Goal: Task Accomplishment & Management: Complete application form

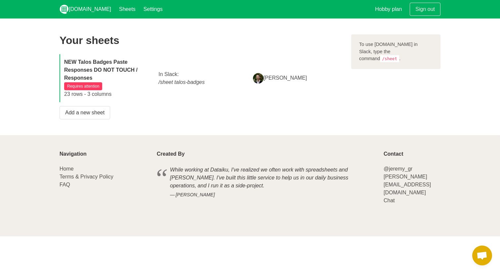
click at [101, 68] on strong "NEW Talos Badges Paste Responses DO NOT TOUCH / Responses" at bounding box center [100, 69] width 73 height 21
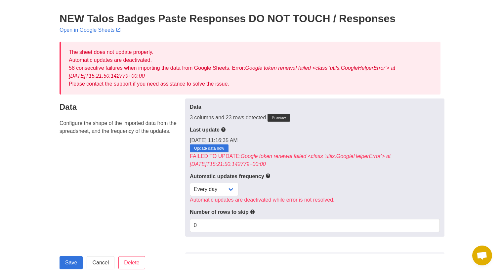
scroll to position [26, 0]
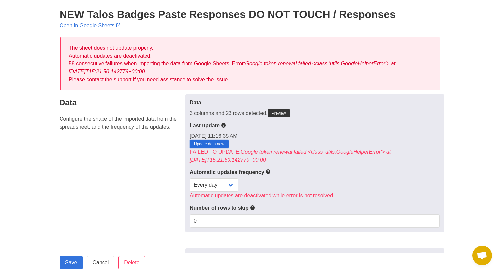
click at [203, 144] on link "Update data now" at bounding box center [209, 144] width 39 height 8
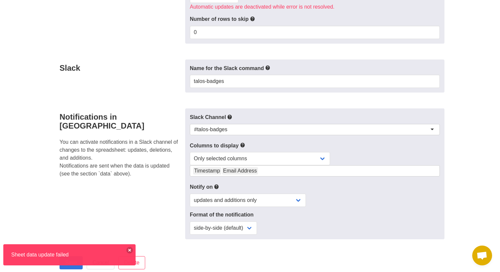
scroll to position [301, 0]
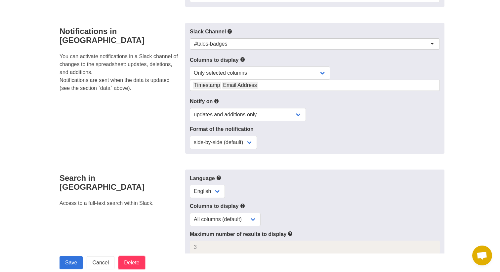
click at [142, 261] on input "Delete" at bounding box center [131, 262] width 26 height 13
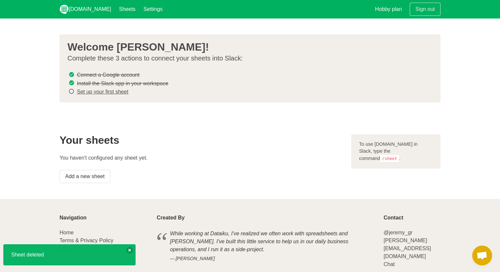
click at [116, 89] on link "Set up your first sheet" at bounding box center [103, 92] width 52 height 6
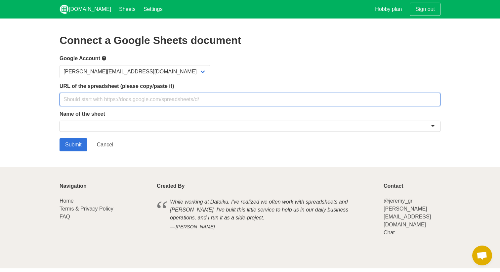
click at [114, 97] on input "text" at bounding box center [250, 99] width 381 height 13
paste input "[URL][DOMAIN_NAME]"
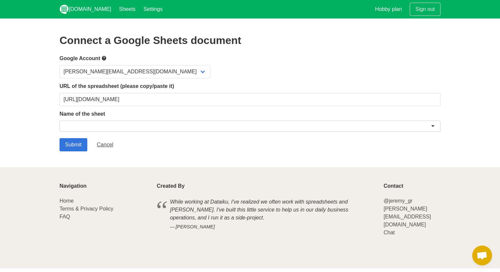
click at [109, 128] on div at bounding box center [250, 126] width 381 height 11
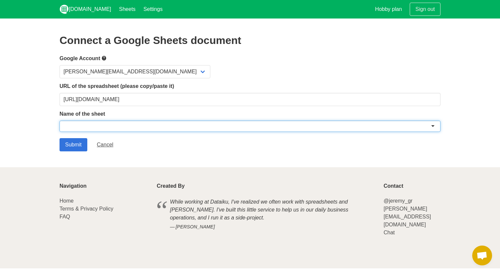
click at [435, 125] on div at bounding box center [250, 126] width 381 height 11
click at [431, 125] on div at bounding box center [250, 126] width 381 height 11
click at [428, 133] on div at bounding box center [250, 128] width 381 height 14
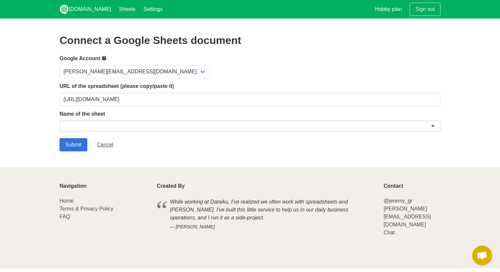
click at [433, 125] on div at bounding box center [250, 126] width 381 height 11
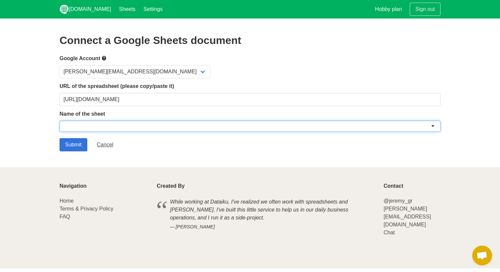
click at [430, 142] on div "Submit Cancel" at bounding box center [250, 144] width 381 height 13
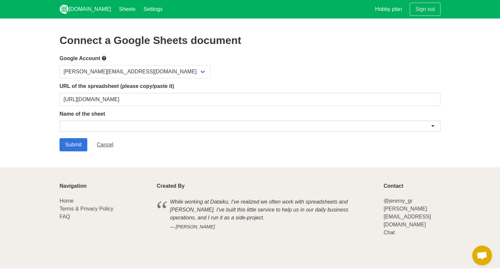
click at [432, 127] on div at bounding box center [250, 126] width 381 height 11
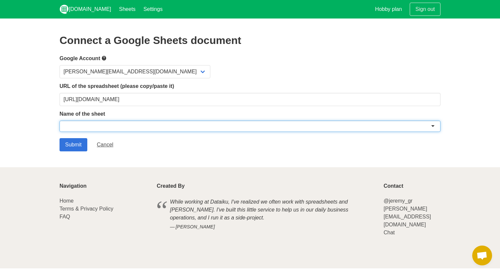
click at [410, 138] on div "Submit Cancel" at bounding box center [250, 144] width 381 height 13
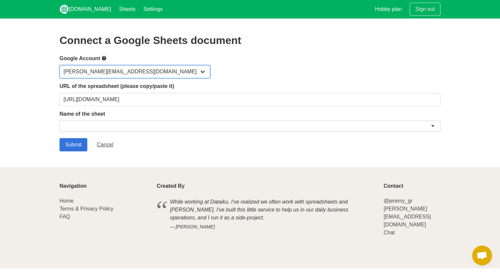
click at [113, 70] on select "[PERSON_NAME][EMAIL_ADDRESS][DOMAIN_NAME]" at bounding box center [135, 71] width 151 height 13
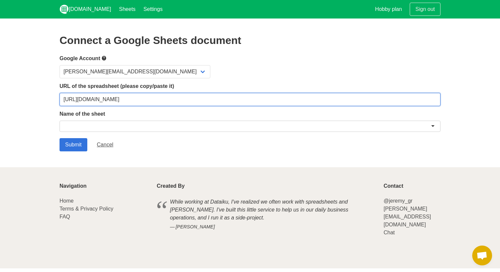
click at [217, 96] on input "https://docs.google.com/spreadsheets/d/1njnU57hDxU9iEWn_W24z4reciaKkpdWqPIYahBb…" at bounding box center [250, 99] width 381 height 13
paste input "text"
type input "[URL][DOMAIN_NAME]"
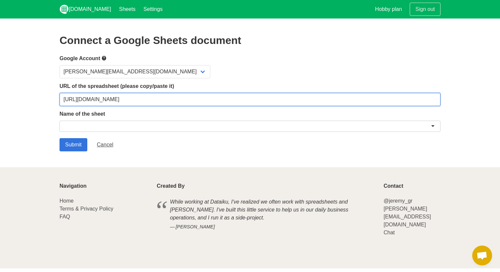
click at [60, 138] on input "Submit" at bounding box center [74, 144] width 28 height 13
click at [210, 100] on input "[URL][DOMAIN_NAME]" at bounding box center [250, 99] width 381 height 13
click at [322, 101] on input "[URL][DOMAIN_NAME]" at bounding box center [250, 99] width 381 height 13
type input "[URL][DOMAIN_NAME]"
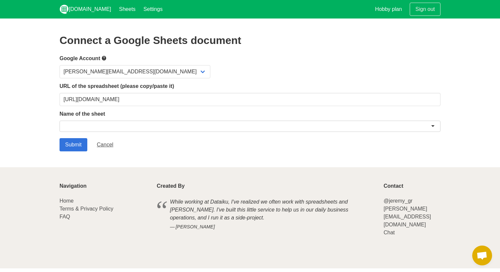
click at [317, 56] on label "Google Account" at bounding box center [250, 58] width 381 height 8
click at [336, 128] on div at bounding box center [250, 126] width 381 height 11
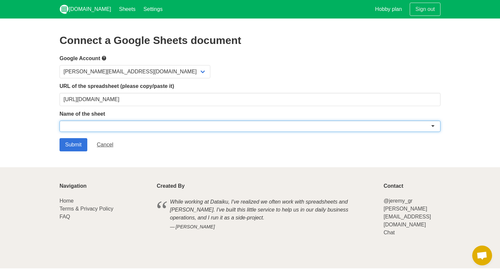
click at [438, 125] on div at bounding box center [250, 126] width 381 height 11
click at [433, 125] on div at bounding box center [250, 126] width 381 height 11
click at [73, 140] on input "Submit" at bounding box center [74, 144] width 28 height 13
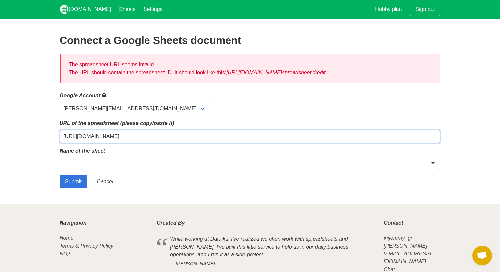
click at [304, 137] on input "https://docs.google.com/spreadsheets/d/1njnU57hDxU9iEWn_W24z4reciaKkpdWqPIYahBb…" at bounding box center [250, 136] width 381 height 13
type input "https://docs.google.com/spreadsheets/d/1njnU57hDxU9iEWn_W24z4reciaKkpdWqPIYahBb…"
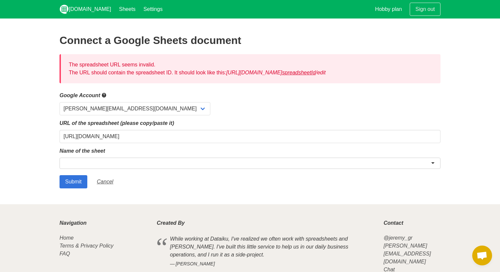
click at [314, 108] on div "ralfi@talostrading.com" at bounding box center [250, 108] width 381 height 13
click at [80, 179] on input "Submit" at bounding box center [74, 181] width 28 height 13
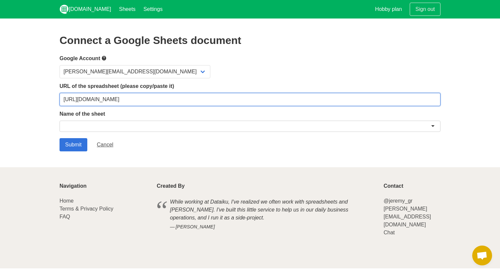
click at [233, 99] on input "https://docs.google.com/spreadsheets/d/1njnU57hDxU9iEWn_W24z4reciaKkpdWqPIYahBb…" at bounding box center [250, 99] width 381 height 13
paste input "/edit?gid=1281334660#gid=1281334660"
drag, startPoint x: 309, startPoint y: 99, endPoint x: 500, endPoint y: 99, distance: 190.5
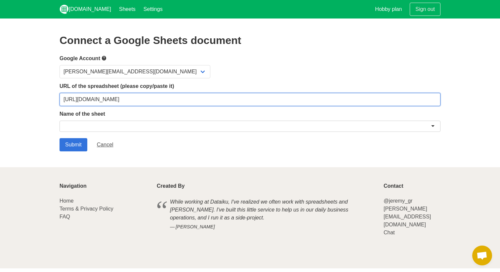
click at [500, 99] on section "Connect a Google Sheets document Google Account ralfi@talostrading.com URL of t…" at bounding box center [250, 93] width 500 height 149
type input "https://docs.google.com/spreadsheets/d/1njnU57hDxU9iEWn_W24z4reciaKkpdWqPIYahBb…"
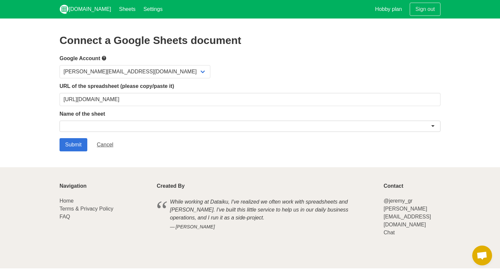
click at [338, 69] on div "ralfi@talostrading.com" at bounding box center [250, 71] width 381 height 13
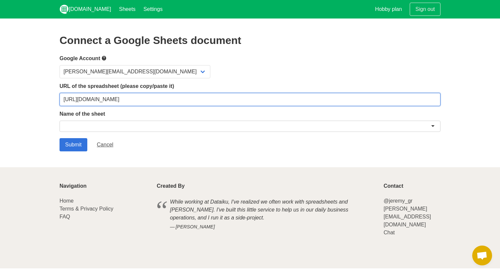
click at [198, 99] on input "https://docs.google.com/spreadsheets/d/1njnU57hDxU9iEWn_W24z4reciaKkpdWqPIYahBb…" at bounding box center [250, 99] width 381 height 13
drag, startPoint x: 204, startPoint y: 99, endPoint x: 73, endPoint y: 147, distance: 139.3
click at [73, 147] on form "Google Account ralfi@talostrading.com URL of the spreadsheet (please copy/paste…" at bounding box center [250, 102] width 381 height 97
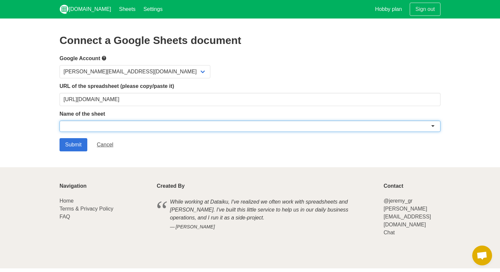
click at [229, 123] on div at bounding box center [250, 126] width 381 height 11
click at [439, 125] on div at bounding box center [250, 126] width 381 height 11
click at [434, 125] on div at bounding box center [250, 126] width 381 height 11
click at [72, 142] on input "Submit" at bounding box center [74, 144] width 28 height 13
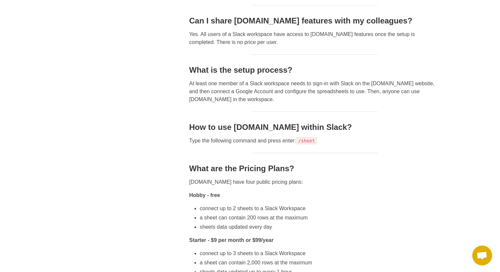
scroll to position [181, 0]
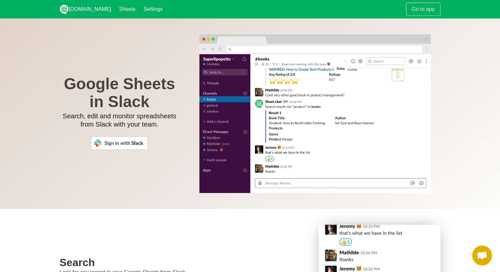
click at [129, 142] on img at bounding box center [119, 143] width 57 height 13
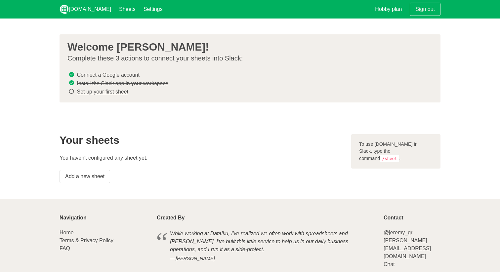
click at [443, 14] on div "Sign out" at bounding box center [425, 9] width 39 height 19
click at [113, 93] on link "Set up your first sheet" at bounding box center [103, 92] width 52 height 6
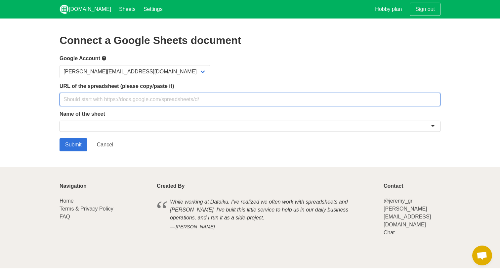
click at [211, 104] on input "text" at bounding box center [250, 99] width 381 height 13
paste input "[URL][DOMAIN_NAME]"
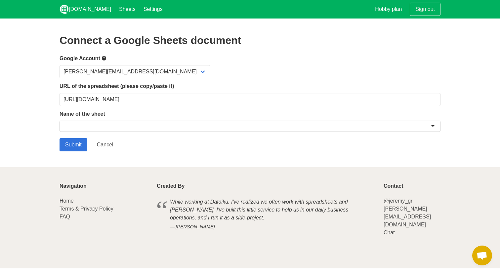
click at [208, 130] on div at bounding box center [250, 126] width 381 height 11
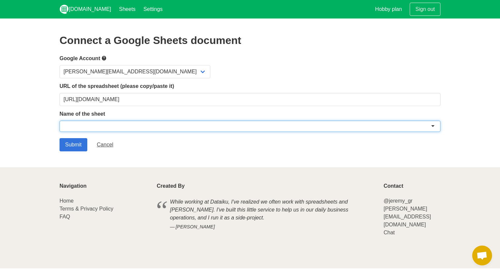
click at [217, 124] on div at bounding box center [250, 126] width 381 height 11
click at [397, 124] on div at bounding box center [250, 126] width 381 height 11
click at [397, 126] on div at bounding box center [250, 126] width 381 height 11
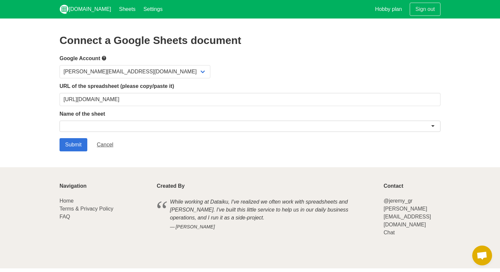
drag, startPoint x: 393, startPoint y: 139, endPoint x: 426, endPoint y: 130, distance: 34.5
click at [393, 139] on div "Submit Cancel" at bounding box center [250, 144] width 381 height 13
click at [426, 130] on div at bounding box center [250, 126] width 381 height 11
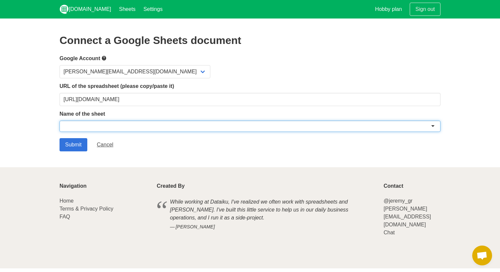
click at [434, 128] on div at bounding box center [250, 126] width 381 height 11
drag, startPoint x: 434, startPoint y: 128, endPoint x: 377, endPoint y: 96, distance: 65.0
click at [377, 96] on form "Google Account ralfi@talostrading.com URL of the spreadsheet (please copy/paste…" at bounding box center [250, 102] width 381 height 97
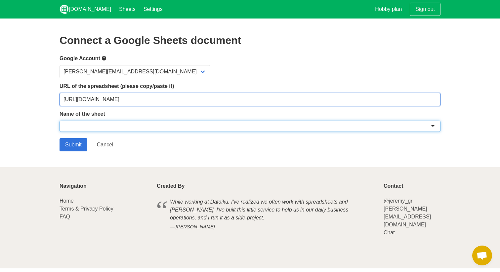
click at [219, 102] on input "https://docs.google.com/spreadsheets/d/1Cfmdyw9h8omiBGsVVAw-Un8pqkQOBNpdGfmcWUd…" at bounding box center [250, 99] width 381 height 13
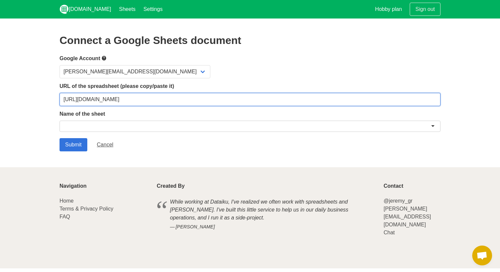
click at [219, 102] on input "https://docs.google.com/spreadsheets/d/1Cfmdyw9h8omiBGsVVAw-Un8pqkQOBNpdGfmcWUd…" at bounding box center [250, 99] width 381 height 13
paste input "njnU57hDxU9iEWn_W24z4reciaKkpdWqPIYahBbwbs8/edit?gid=1281334660#gid=128133466"
type input "https://docs.google.com/spreadsheets/d/1njnU57hDxU9iEWn_W24z4reciaKkpdWqPIYahBb…"
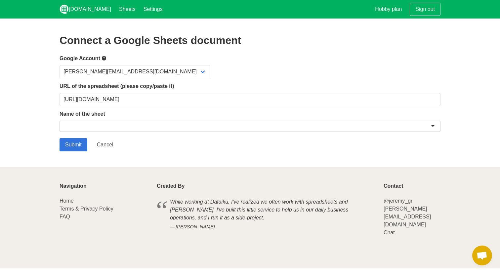
click at [241, 67] on div "ralfi@talostrading.com" at bounding box center [250, 71] width 381 height 13
click at [369, 134] on form "Google Account ralfi@talostrading.com URL of the spreadsheet (please copy/paste…" at bounding box center [250, 102] width 381 height 97
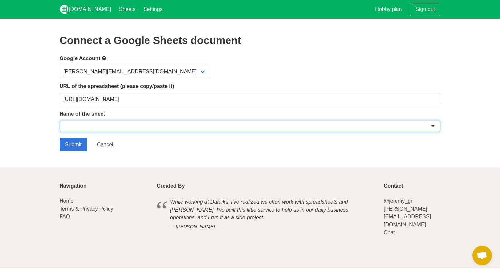
click at [364, 121] on div at bounding box center [250, 126] width 381 height 11
click at [368, 125] on div at bounding box center [250, 126] width 381 height 11
click at [428, 125] on div at bounding box center [250, 126] width 381 height 11
click at [436, 125] on div at bounding box center [250, 126] width 381 height 11
click at [433, 125] on div at bounding box center [250, 126] width 381 height 11
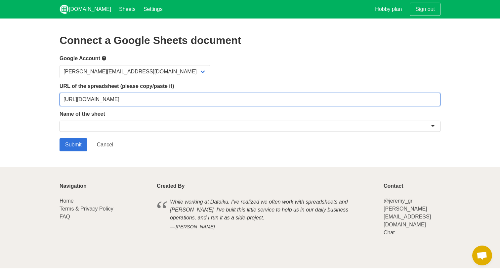
click at [296, 100] on input "https://docs.google.com/spreadsheets/d/1njnU57hDxU9iEWn_W24z4reciaKkpdWqPIYahBb…" at bounding box center [250, 99] width 381 height 13
click at [60, 138] on input "Submit" at bounding box center [74, 144] width 28 height 13
click at [234, 100] on input "[URL][DOMAIN_NAME]" at bounding box center [250, 99] width 381 height 13
click at [234, 100] on input "https://docs.google.com/spreadsheets/d/1njnU57hDxU9iEWn_W24z4reciaKkpdWqPIYahBb…" at bounding box center [250, 99] width 381 height 13
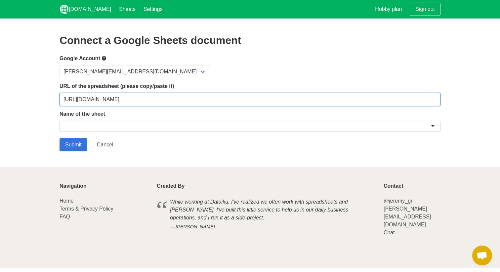
paste input "2BjF8dGt08OaOtyGiGHeU6QSvFfzpv6rwa2GFSjQEQ0/edit#gid="
type input "https://docs.google.com/spreadsheets/d/12BjF8dGt08OaOtyGiGHeU6QSvFfzpv6rwa2GFSj…"
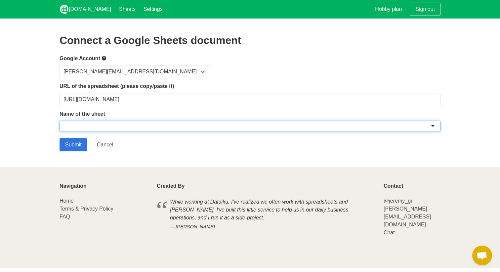
click at [236, 121] on div at bounding box center [250, 126] width 381 height 11
click at [249, 122] on div at bounding box center [250, 126] width 381 height 11
click at [432, 129] on div at bounding box center [250, 126] width 381 height 11
click at [432, 126] on div at bounding box center [250, 126] width 381 height 11
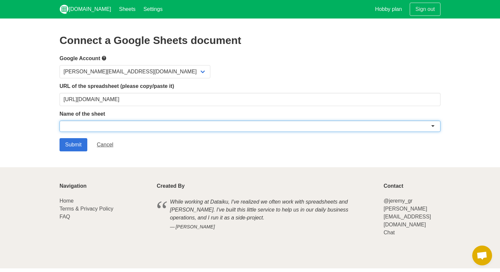
click at [432, 126] on div at bounding box center [250, 126] width 381 height 11
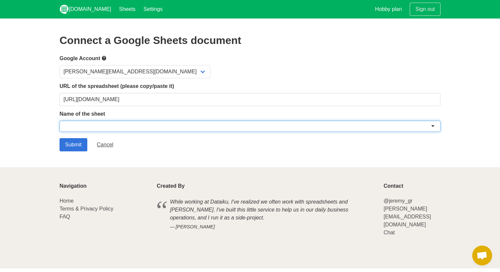
click at [432, 126] on div at bounding box center [250, 126] width 381 height 11
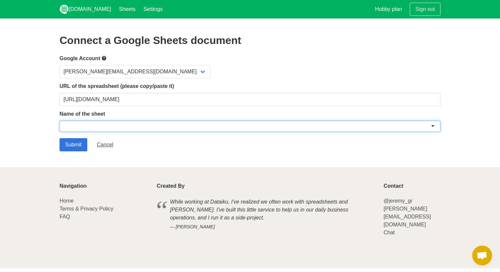
click at [432, 126] on div at bounding box center [250, 126] width 381 height 11
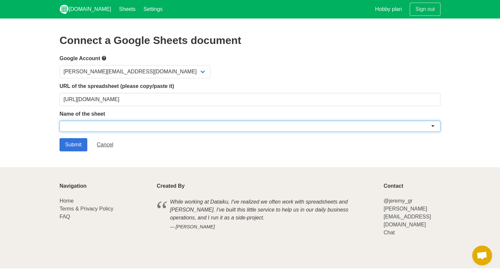
click at [387, 123] on div at bounding box center [250, 126] width 381 height 11
click at [390, 128] on div at bounding box center [250, 126] width 381 height 11
click at [383, 115] on label "Name of the sheet" at bounding box center [250, 114] width 381 height 8
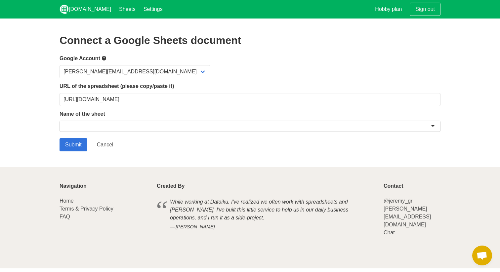
click at [382, 123] on div at bounding box center [250, 126] width 381 height 11
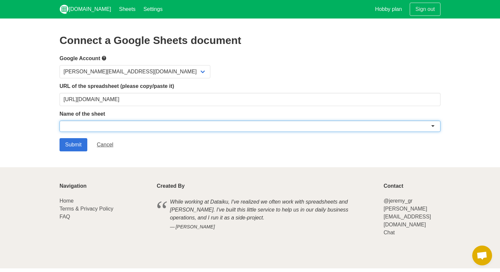
click at [380, 114] on label "Name of the sheet" at bounding box center [250, 114] width 381 height 8
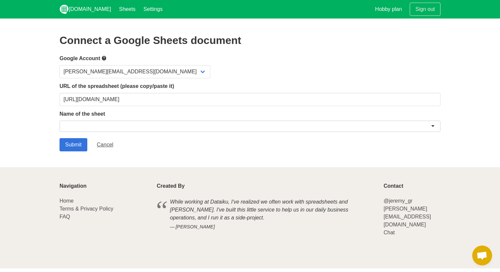
click at [380, 124] on div at bounding box center [250, 126] width 381 height 11
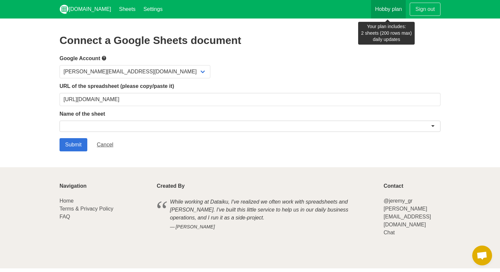
click at [389, 13] on link "Hobby plan" at bounding box center [388, 9] width 35 height 19
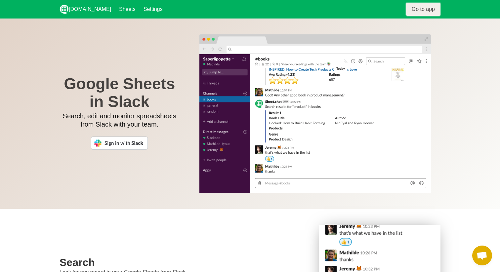
click at [420, 11] on link "Go to app" at bounding box center [423, 9] width 34 height 13
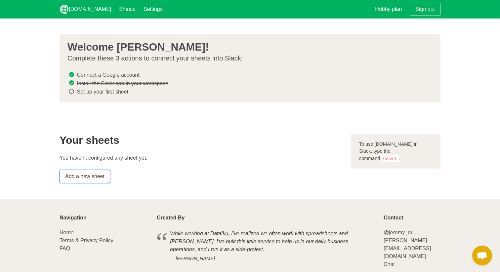
click at [84, 177] on link "Add a new sheet" at bounding box center [85, 176] width 51 height 13
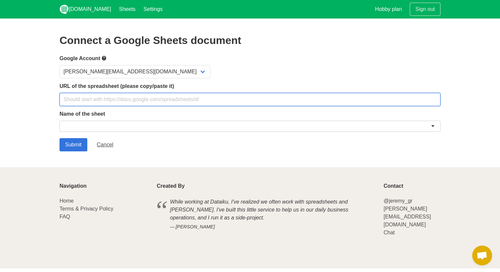
click at [154, 100] on input "text" at bounding box center [250, 99] width 381 height 13
paste input "[URL][DOMAIN_NAME]"
type input "[URL][DOMAIN_NAME]"
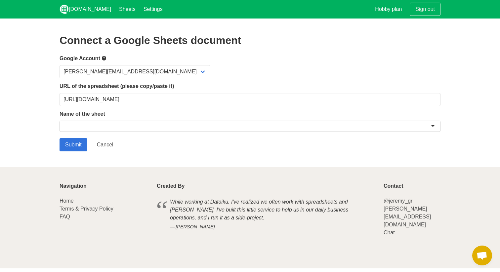
click at [165, 127] on div at bounding box center [250, 126] width 381 height 11
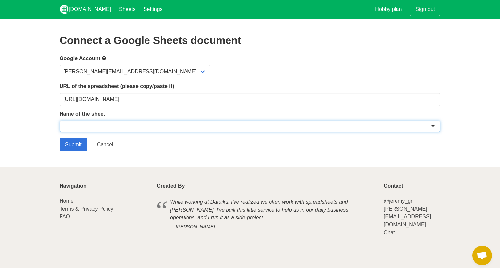
click at [147, 138] on div "Submit Cancel" at bounding box center [250, 144] width 381 height 13
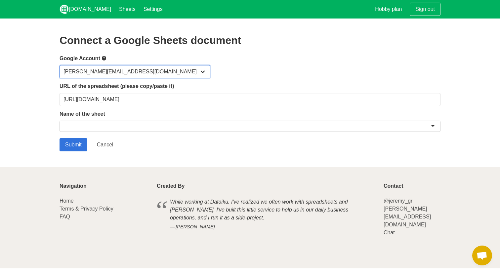
click at [122, 71] on select "[PERSON_NAME][EMAIL_ADDRESS][DOMAIN_NAME]" at bounding box center [135, 71] width 151 height 13
click at [60, 65] on select "[PERSON_NAME][EMAIL_ADDRESS][DOMAIN_NAME]" at bounding box center [135, 71] width 151 height 13
click at [133, 112] on label "Name of the sheet" at bounding box center [250, 114] width 381 height 8
click at [141, 129] on div at bounding box center [250, 126] width 381 height 11
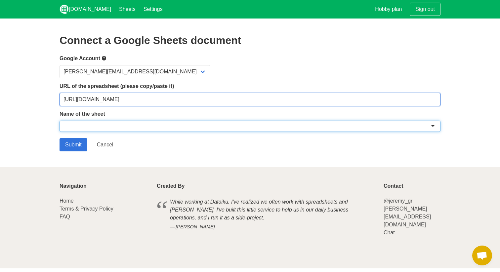
click at [160, 102] on input "https://docs.google.com/spreadsheets/d/1njnU57hDxU9iEWn_W24z4reciaKkpdWqPIYahBb…" at bounding box center [250, 99] width 381 height 13
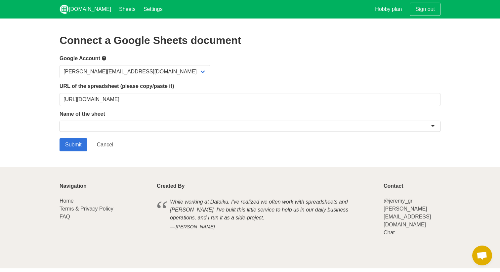
click at [160, 119] on div "Name of the sheet" at bounding box center [250, 122] width 381 height 24
click at [160, 125] on div at bounding box center [250, 126] width 381 height 11
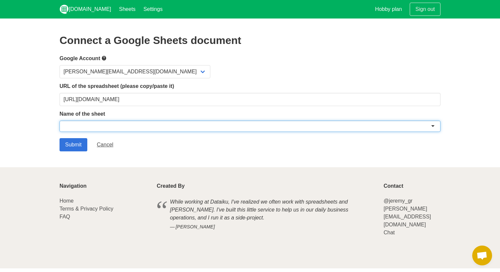
click at [160, 125] on div at bounding box center [250, 126] width 381 height 11
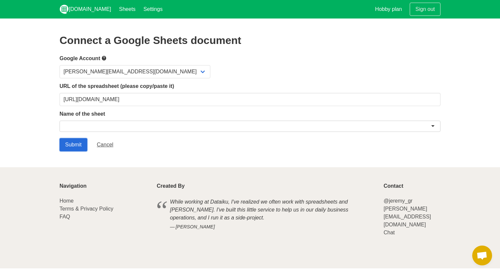
click at [80, 142] on input "Submit" at bounding box center [74, 144] width 28 height 13
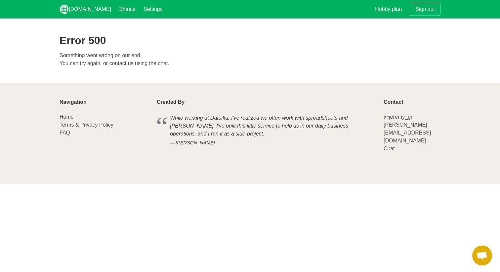
click at [113, 65] on p "Something went wrong on our end. You can try again, or contact us using the cha…" at bounding box center [250, 60] width 381 height 16
click at [122, 65] on p "Something went wrong on our end. You can try again, or contact us using the cha…" at bounding box center [250, 60] width 381 height 16
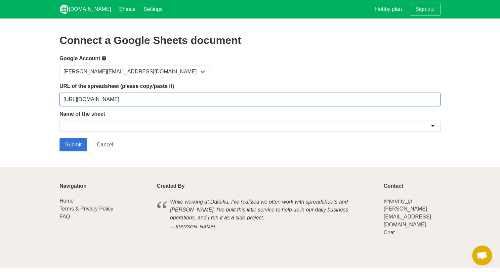
click at [123, 97] on input "[URL][DOMAIN_NAME]" at bounding box center [250, 99] width 381 height 13
drag, startPoint x: 123, startPoint y: 97, endPoint x: 150, endPoint y: 97, distance: 27.1
click at [123, 97] on input "[URL][DOMAIN_NAME]" at bounding box center [250, 99] width 381 height 13
click at [150, 97] on input "[URL][DOMAIN_NAME]" at bounding box center [250, 99] width 381 height 13
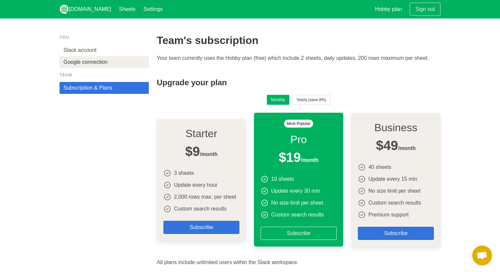
click at [110, 62] on link "Google connection" at bounding box center [104, 62] width 89 height 12
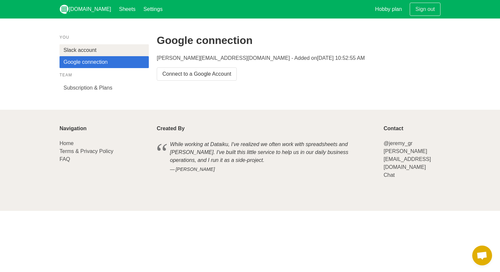
click at [111, 47] on link "Slack account" at bounding box center [104, 50] width 89 height 12
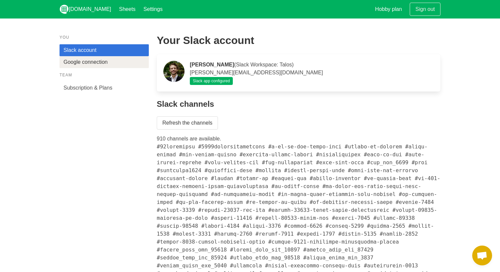
click at [111, 65] on link "Google connection" at bounding box center [104, 62] width 89 height 12
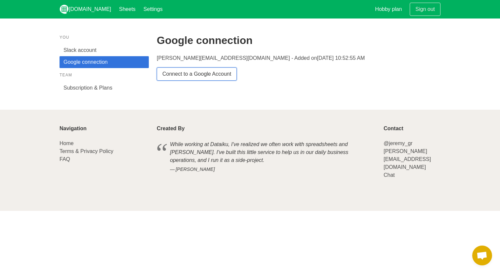
click at [193, 76] on link "Connect to a Google Account" at bounding box center [197, 73] width 80 height 13
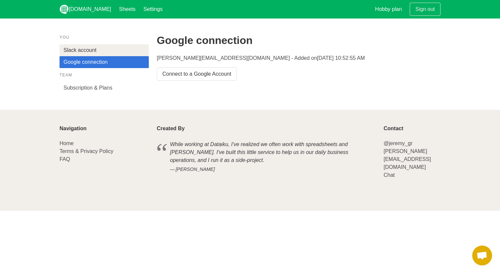
click at [101, 49] on link "Slack account" at bounding box center [104, 50] width 89 height 12
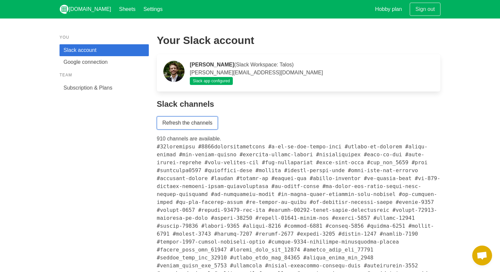
click at [192, 122] on link "Refresh the channels" at bounding box center [187, 122] width 61 height 13
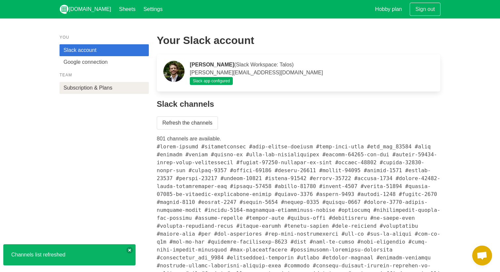
click at [113, 90] on link "Subscription & Plans" at bounding box center [104, 88] width 89 height 12
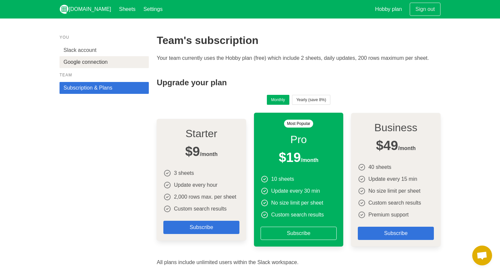
click at [120, 63] on link "Google connection" at bounding box center [104, 62] width 89 height 12
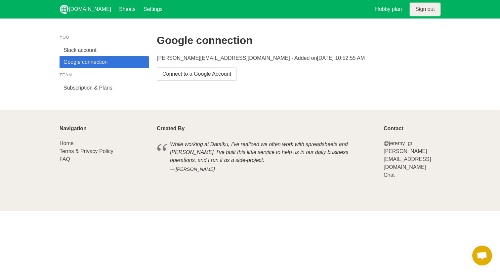
click at [424, 9] on link "Sign out" at bounding box center [425, 9] width 31 height 13
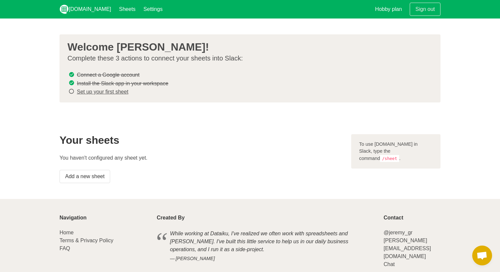
click at [280, 94] on li "Set up your first sheet" at bounding box center [247, 91] width 360 height 9
click at [93, 181] on link "Add a new sheet" at bounding box center [85, 176] width 51 height 13
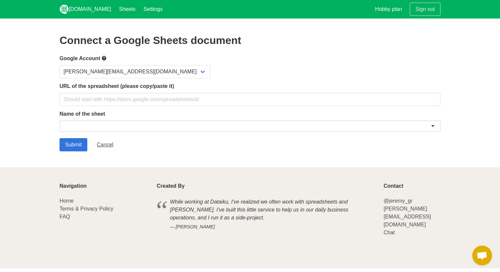
click at [115, 88] on label "URL of the spreadsheet (please copy/paste it)" at bounding box center [250, 86] width 381 height 8
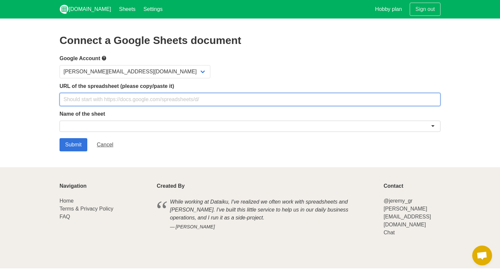
click at [115, 99] on input "text" at bounding box center [250, 99] width 381 height 13
click at [110, 98] on input "text" at bounding box center [250, 99] width 381 height 13
paste input "https://docs.google.com/spreadsheets/d/1njnU57hDxU9iEWn_W24z4reciaKkpdWqPIYahBb…"
type input "https://docs.google.com/spreadsheets/d/1njnU57hDxU9iEWn_W24z4reciaKkpdWqPIYahBb…"
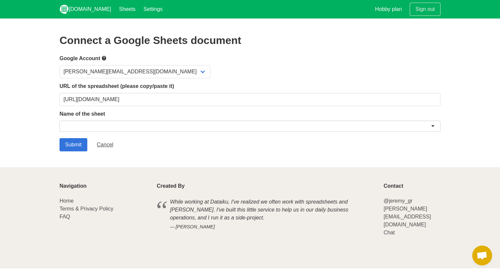
click at [110, 123] on div at bounding box center [250, 126] width 381 height 11
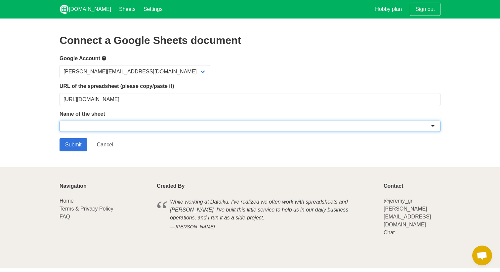
click at [144, 127] on div at bounding box center [250, 126] width 381 height 11
click at [435, 123] on div at bounding box center [250, 126] width 381 height 11
click at [435, 130] on div at bounding box center [250, 126] width 381 height 11
click at [432, 122] on div at bounding box center [250, 126] width 381 height 11
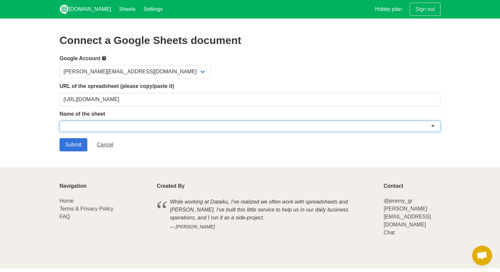
click at [432, 125] on div at bounding box center [250, 126] width 381 height 11
drag, startPoint x: 432, startPoint y: 125, endPoint x: 439, endPoint y: 125, distance: 7.3
click at [432, 125] on div at bounding box center [250, 126] width 381 height 11
click at [462, 125] on section "Connect a Google Sheets document Google Account ralfi@talostrading.com URL of t…" at bounding box center [250, 93] width 500 height 149
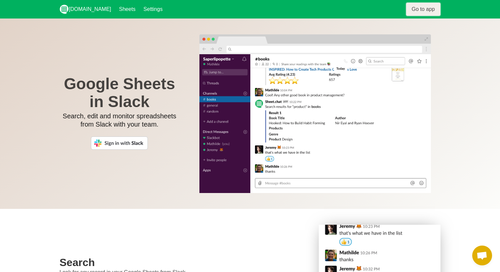
click at [421, 11] on link "Go to app" at bounding box center [423, 9] width 34 height 13
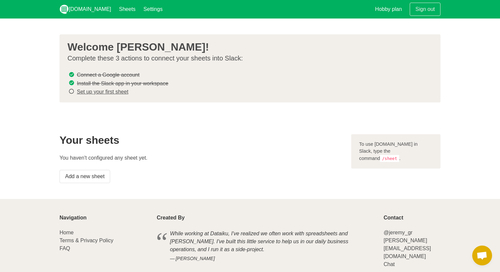
click at [385, 153] on div "To use [DOMAIN_NAME] in Slack, type the command /sheet ." at bounding box center [395, 151] width 89 height 35
click at [395, 151] on div "To use Sheet.chat in Slack, type the command /sheet ." at bounding box center [395, 151] width 89 height 35
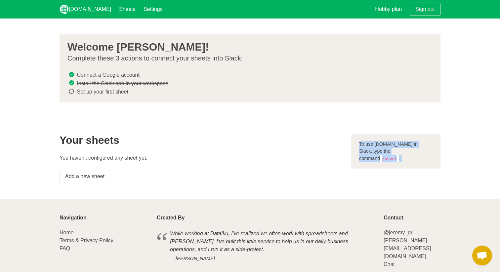
drag, startPoint x: 395, startPoint y: 151, endPoint x: 218, endPoint y: 155, distance: 177.0
click at [392, 151] on div "To use Sheet.chat in Slack, type the command /sheet ." at bounding box center [395, 151] width 89 height 35
click at [211, 155] on p "You haven't configured any sheet yet." at bounding box center [202, 158] width 284 height 8
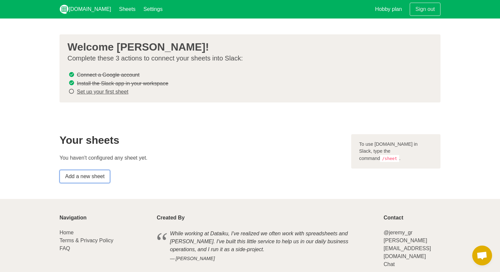
click at [89, 174] on link "Add a new sheet" at bounding box center [85, 176] width 51 height 13
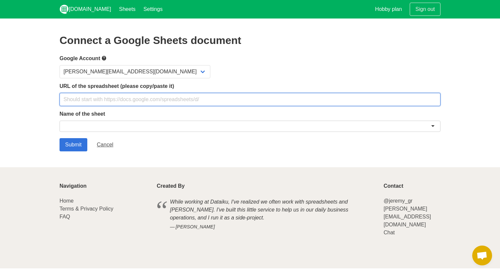
click at [155, 102] on input "text" at bounding box center [250, 99] width 381 height 13
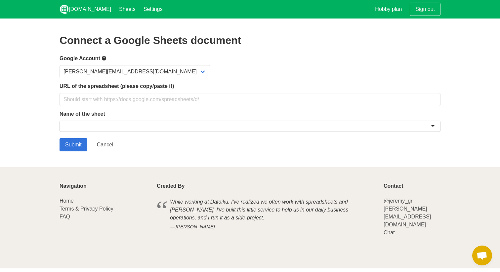
click at [185, 91] on div "URL of the spreadsheet (please copy/paste it)" at bounding box center [250, 94] width 381 height 24
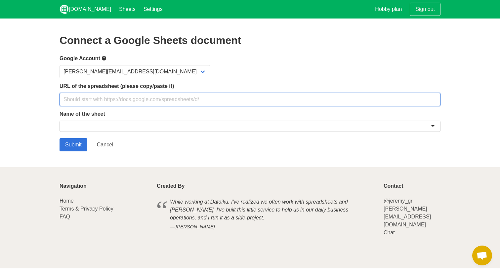
click at [183, 99] on input "text" at bounding box center [250, 99] width 381 height 13
paste input "[URL][DOMAIN_NAME]"
type input "[URL][DOMAIN_NAME]"
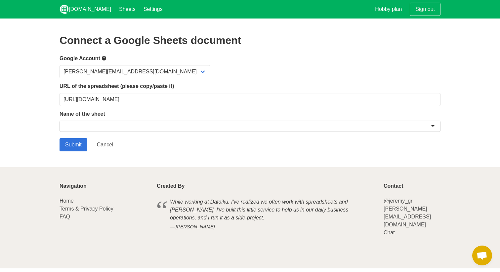
click at [135, 72] on div "[PERSON_NAME][EMAIL_ADDRESS][DOMAIN_NAME]" at bounding box center [250, 71] width 381 height 13
click at [118, 72] on select "[PERSON_NAME][EMAIL_ADDRESS][DOMAIN_NAME]" at bounding box center [135, 71] width 151 height 13
click at [423, 9] on link "Sign out" at bounding box center [425, 9] width 31 height 13
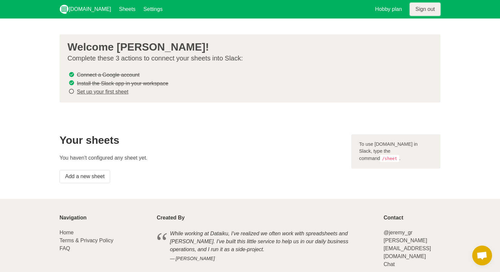
click at [417, 9] on link "Sign out" at bounding box center [425, 9] width 31 height 13
click at [120, 91] on link "Set up your first sheet" at bounding box center [103, 92] width 52 height 6
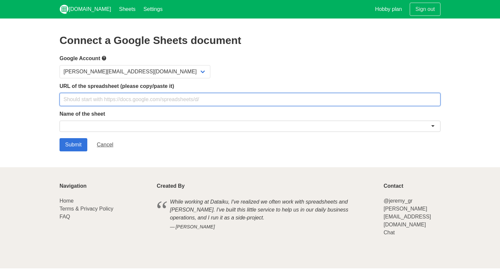
click at [150, 104] on input "text" at bounding box center [250, 99] width 381 height 13
paste input "[URL][DOMAIN_NAME]"
type input "[URL][DOMAIN_NAME]"
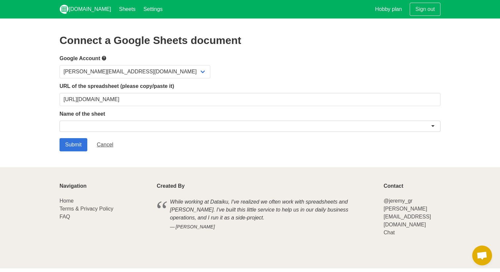
click at [144, 126] on div at bounding box center [250, 126] width 381 height 11
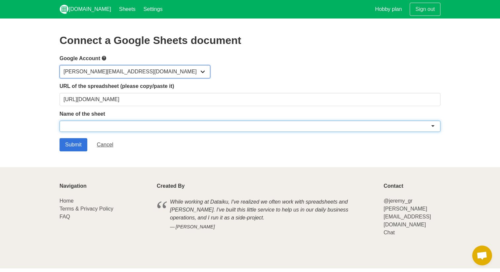
click at [115, 75] on select "[PERSON_NAME][EMAIL_ADDRESS][DOMAIN_NAME]" at bounding box center [135, 71] width 151 height 13
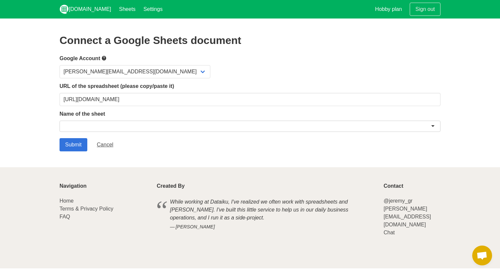
click at [113, 128] on div at bounding box center [250, 126] width 381 height 11
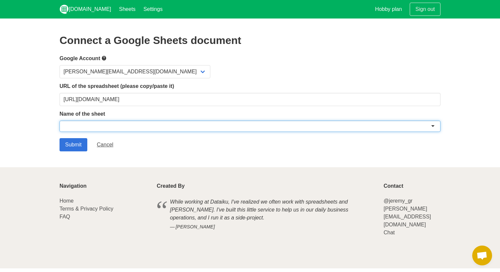
click at [113, 128] on div at bounding box center [250, 126] width 381 height 11
click at [198, 128] on div at bounding box center [250, 126] width 381 height 11
click at [434, 129] on div at bounding box center [250, 126] width 381 height 11
click at [434, 127] on div at bounding box center [250, 126] width 381 height 11
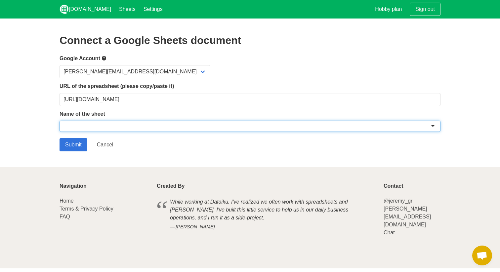
click at [431, 123] on div at bounding box center [250, 126] width 381 height 11
